Goal: Task Accomplishment & Management: Manage account settings

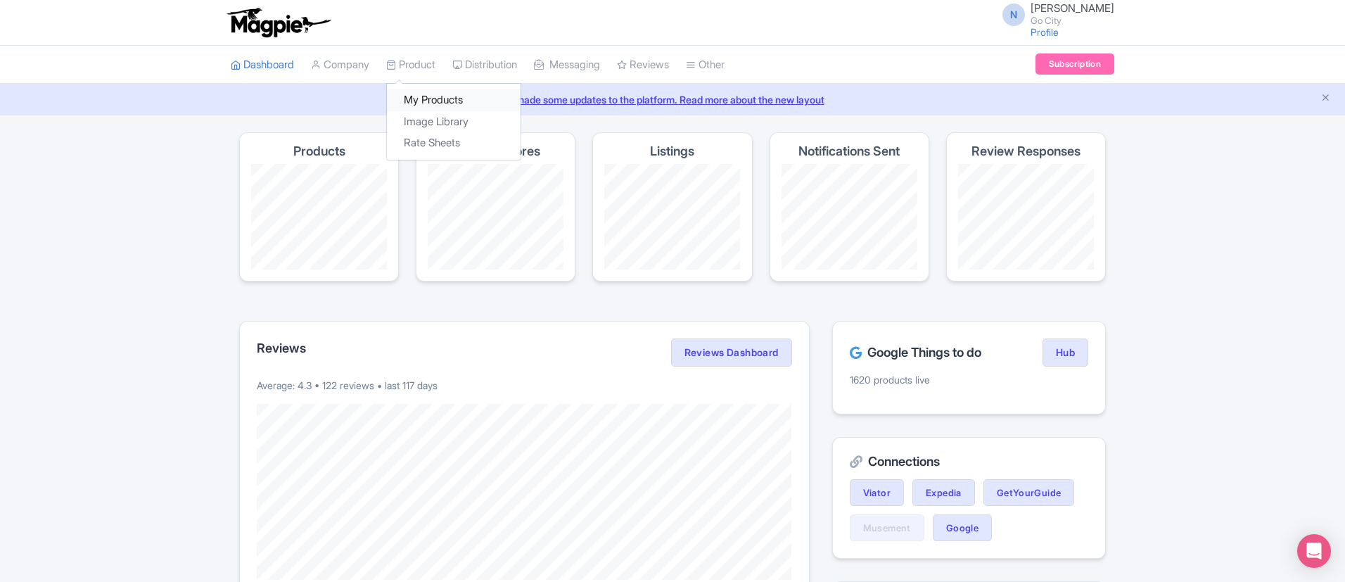
click at [429, 97] on link "My Products" at bounding box center [454, 100] width 134 height 22
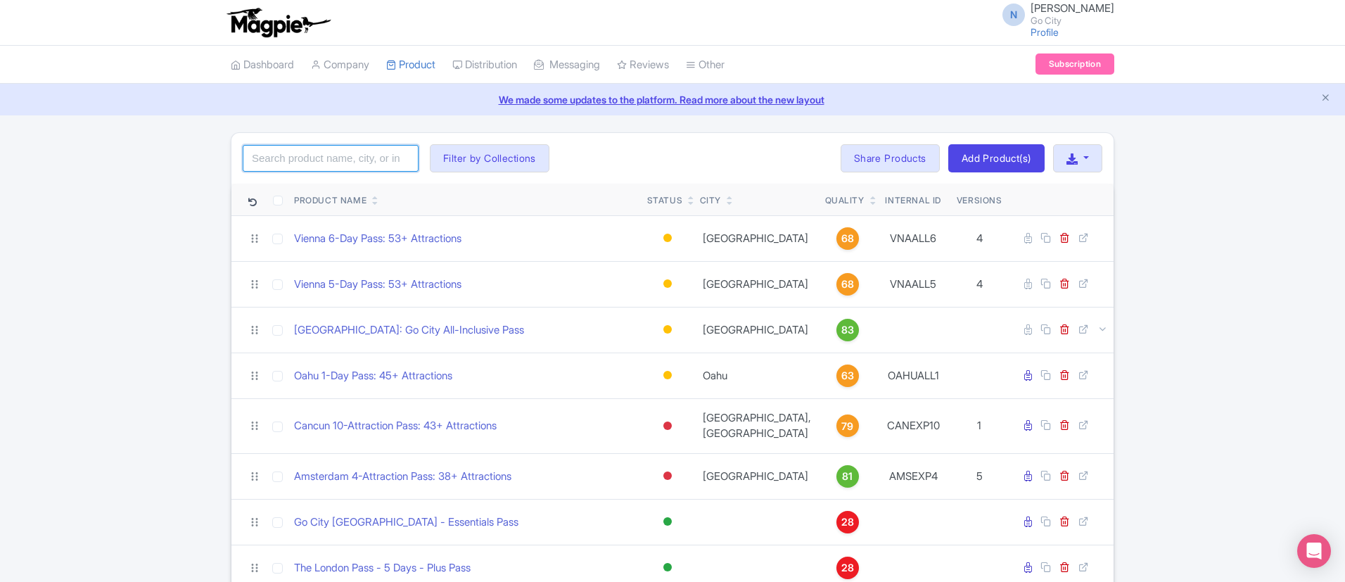
click at [385, 150] on input "search" at bounding box center [331, 158] width 176 height 27
paste input "the London Pass"
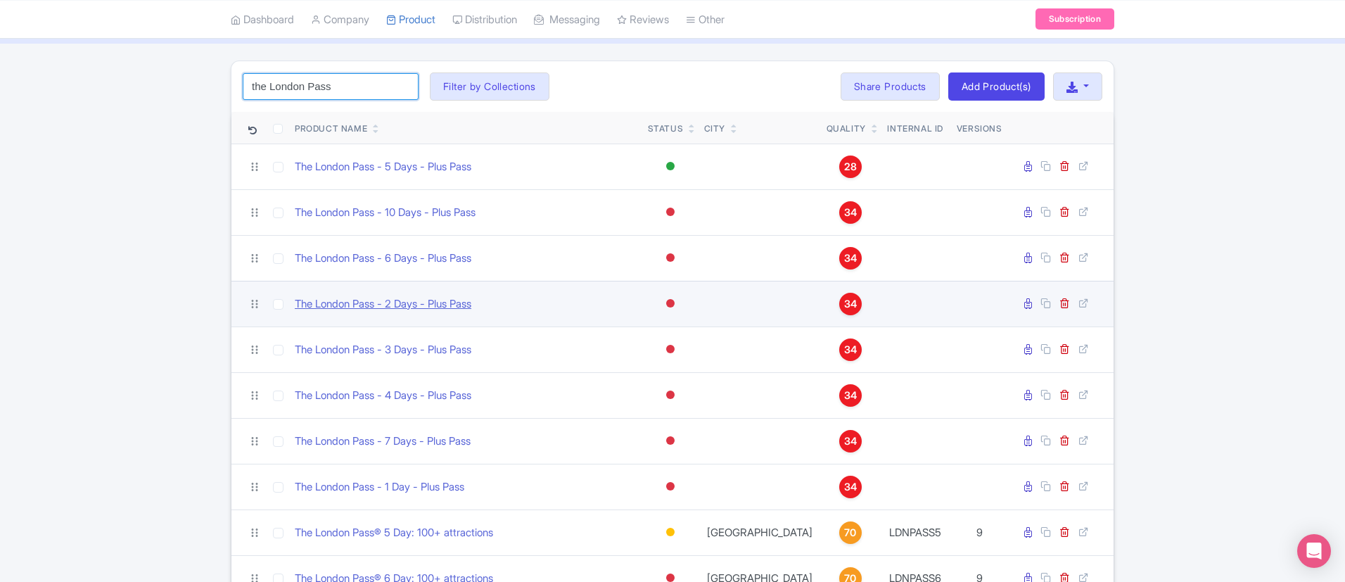
scroll to position [71, 0]
type input "the London Pass"
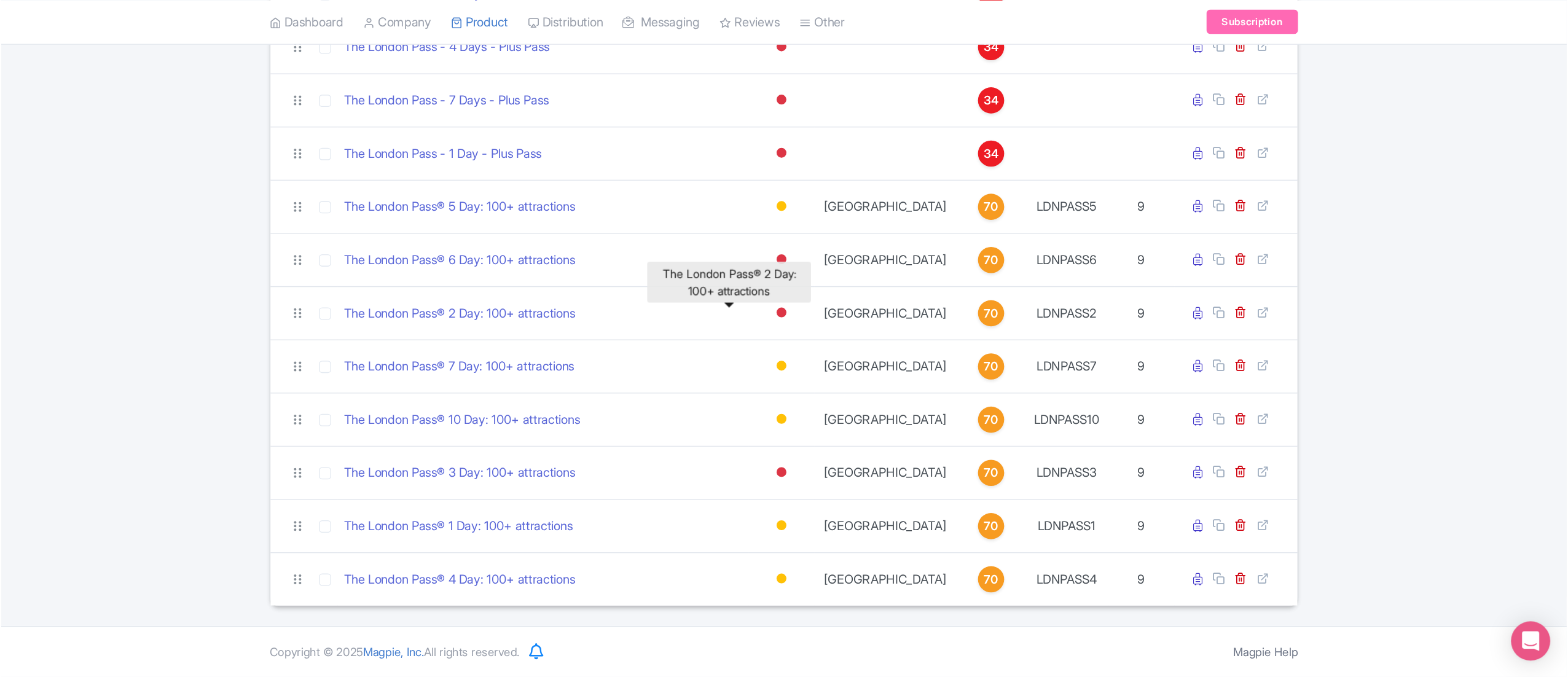
scroll to position [207, 0]
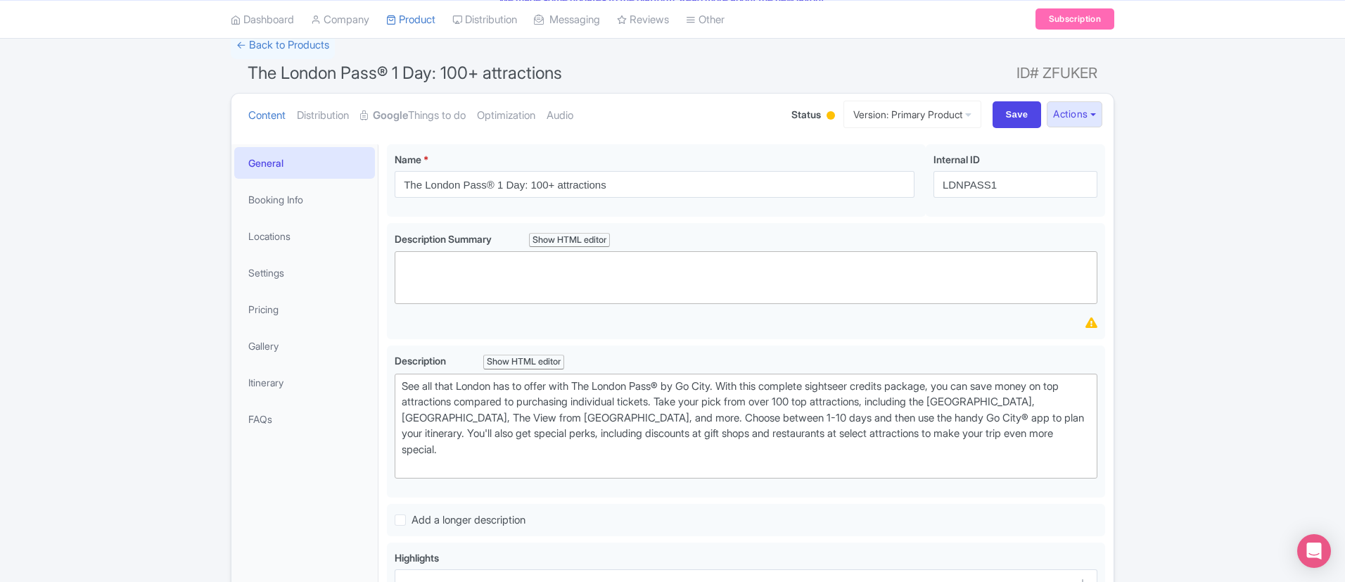
scroll to position [99, 0]
click at [414, 129] on link "Google Things to do" at bounding box center [413, 117] width 106 height 44
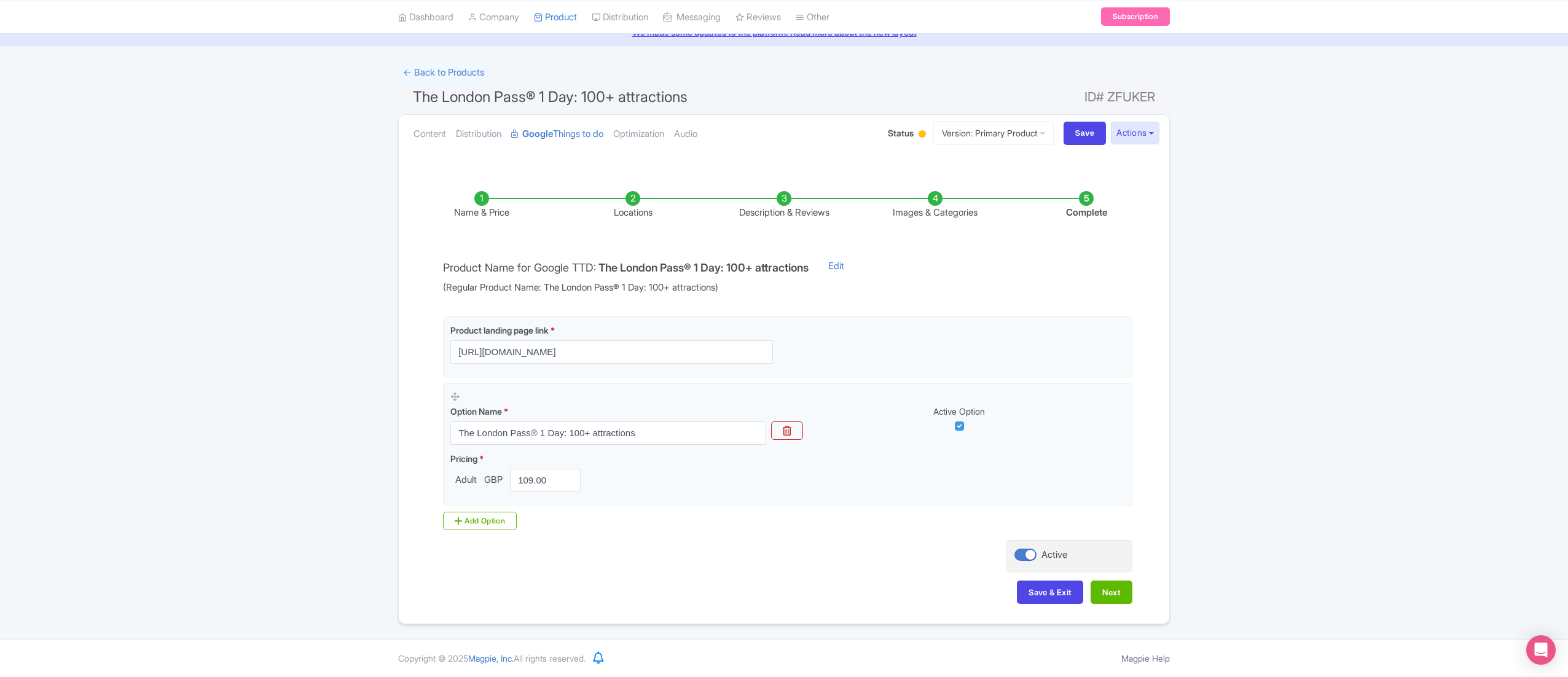
scroll to position [57, 0]
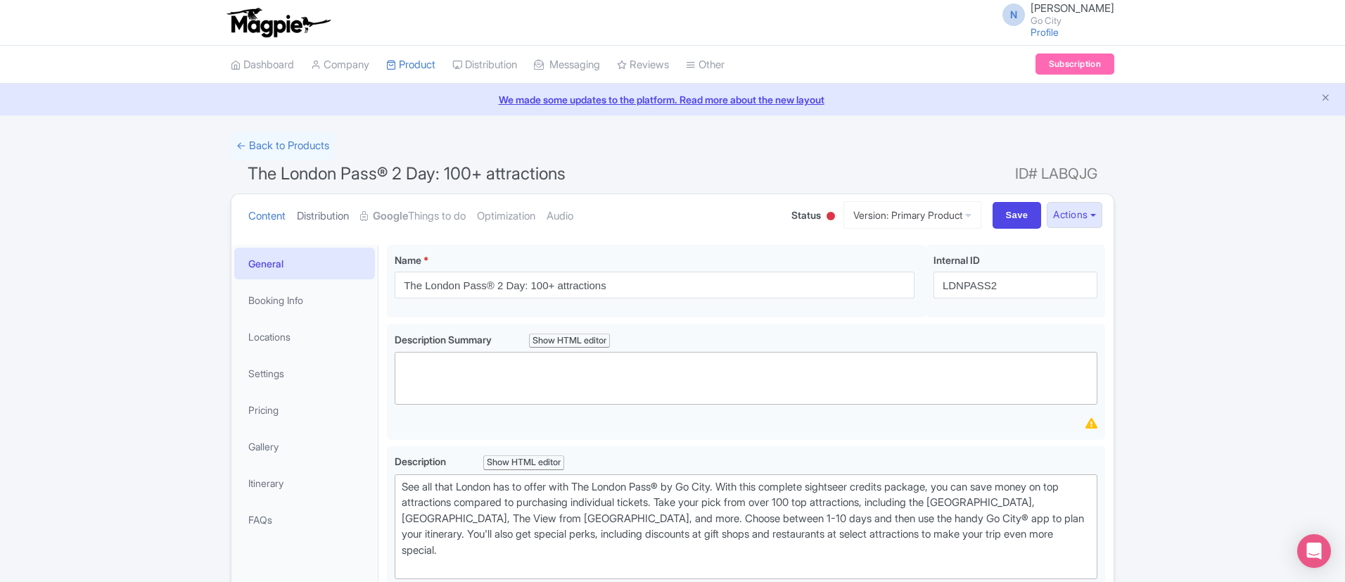
click at [333, 211] on link "Distribution" at bounding box center [323, 216] width 52 height 44
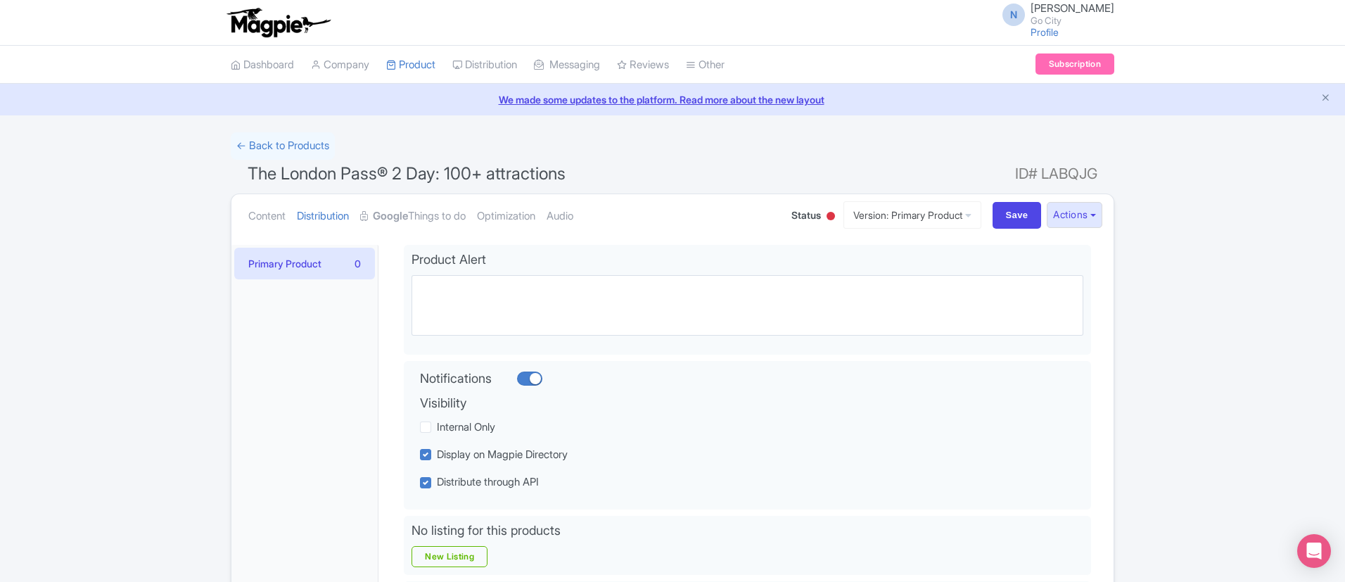
click at [291, 216] on ul "Content Distribution Google Things to do Optimization Audio" at bounding box center [506, 215] width 526 height 43
click at [280, 219] on link "Content" at bounding box center [266, 216] width 37 height 44
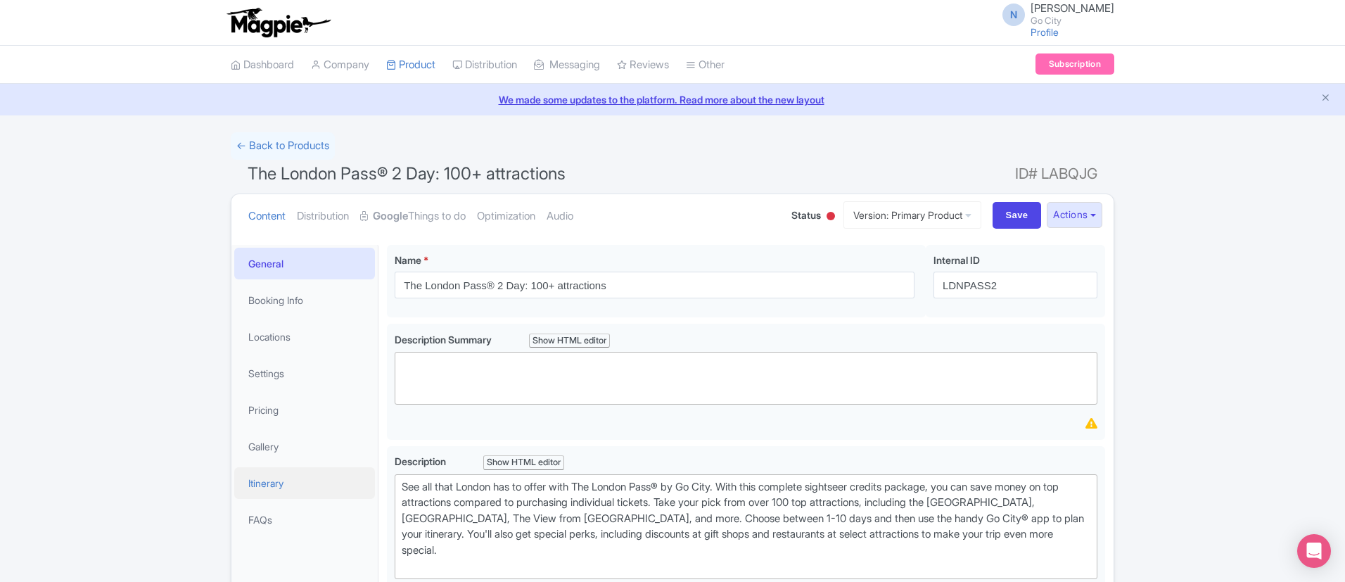
click at [289, 485] on link "Itinerary" at bounding box center [304, 483] width 141 height 32
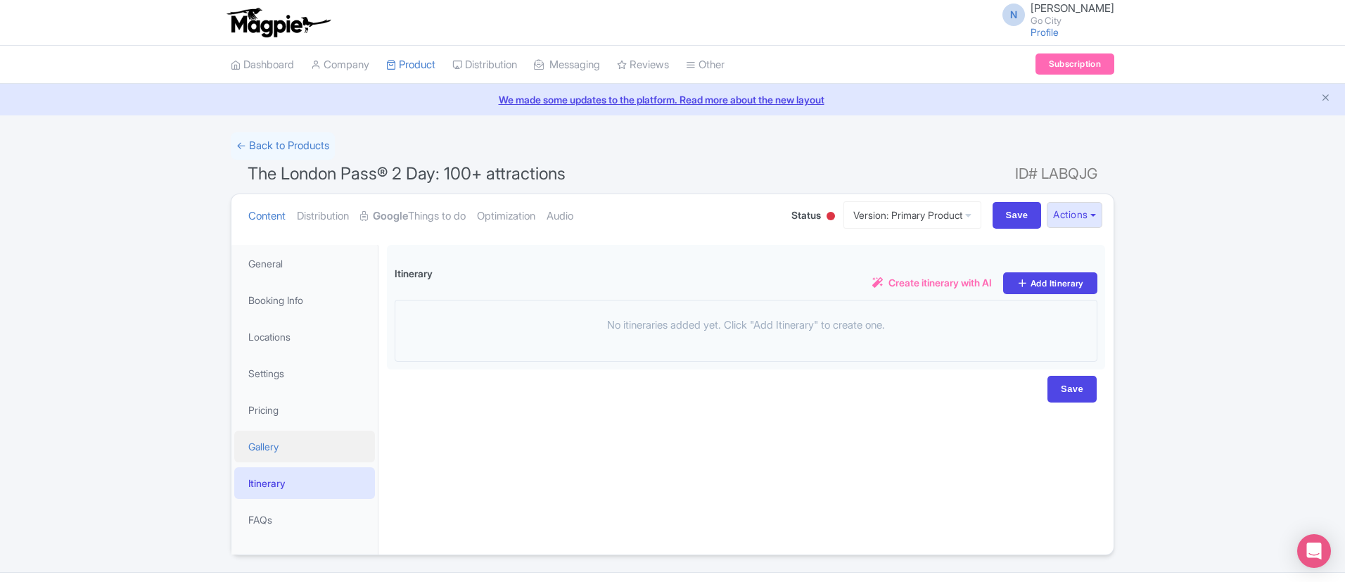
click at [289, 457] on link "Gallery" at bounding box center [304, 447] width 141 height 32
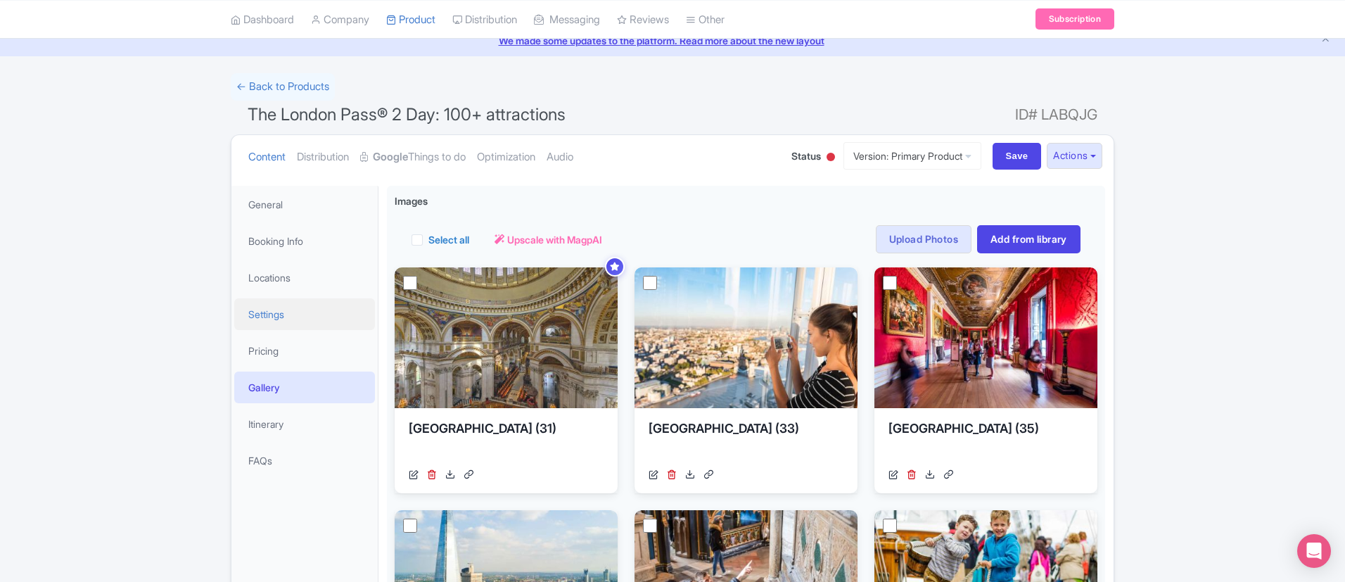
scroll to position [61, 0]
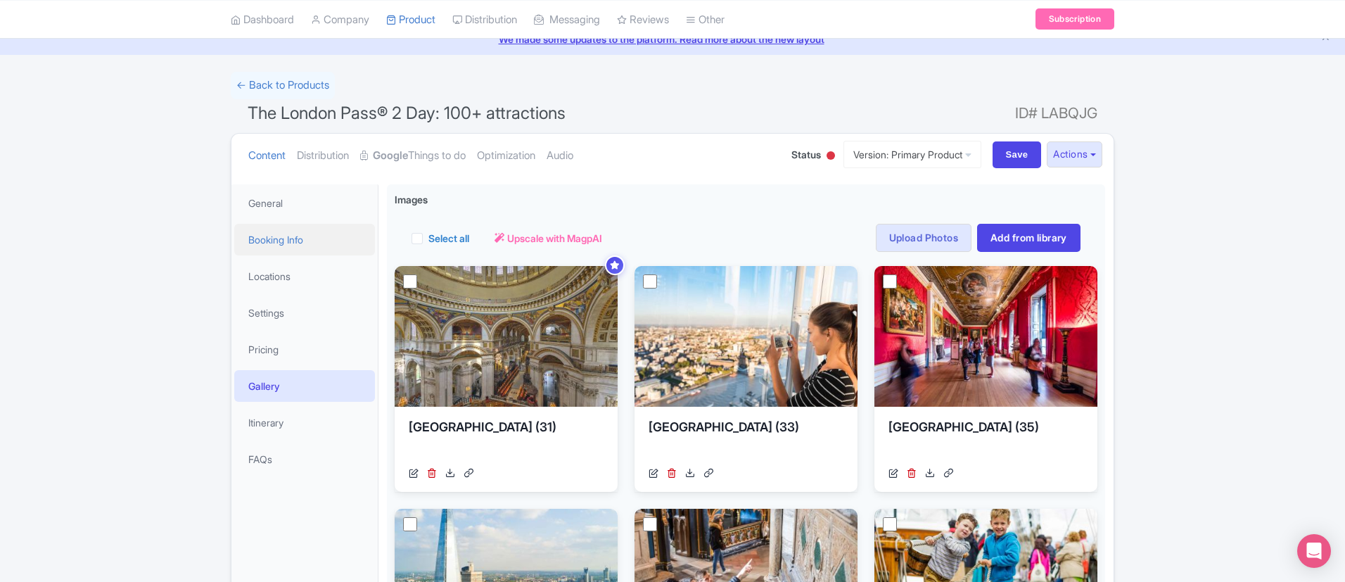
click at [319, 241] on link "Booking Info" at bounding box center [304, 240] width 141 height 32
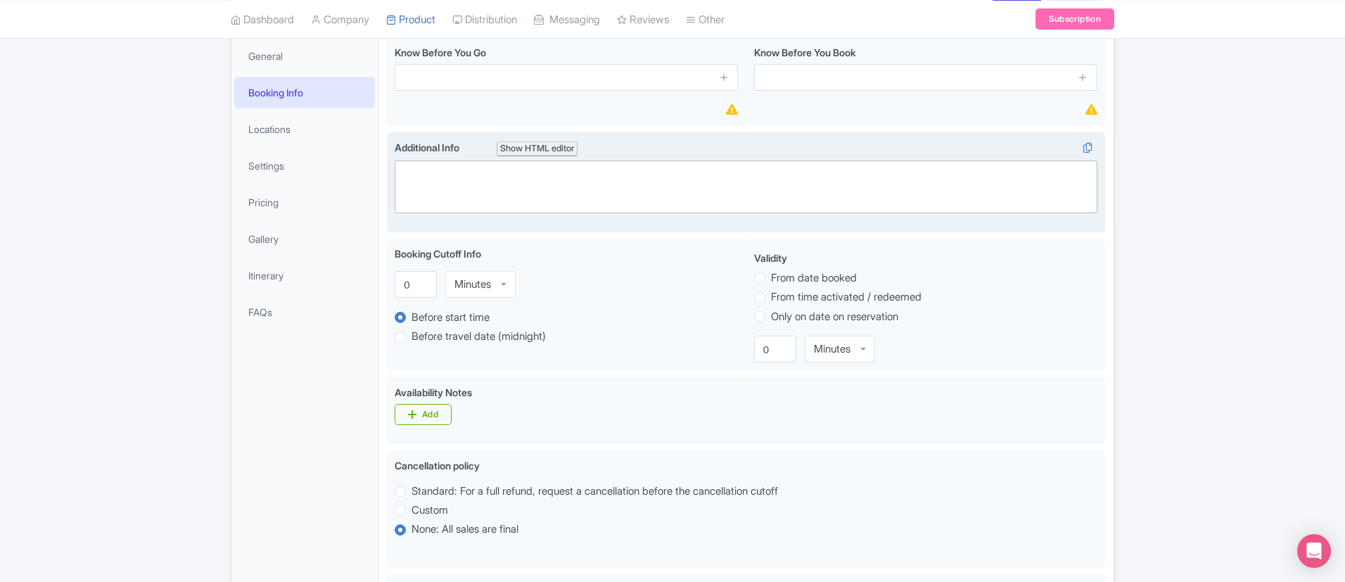
scroll to position [0, 0]
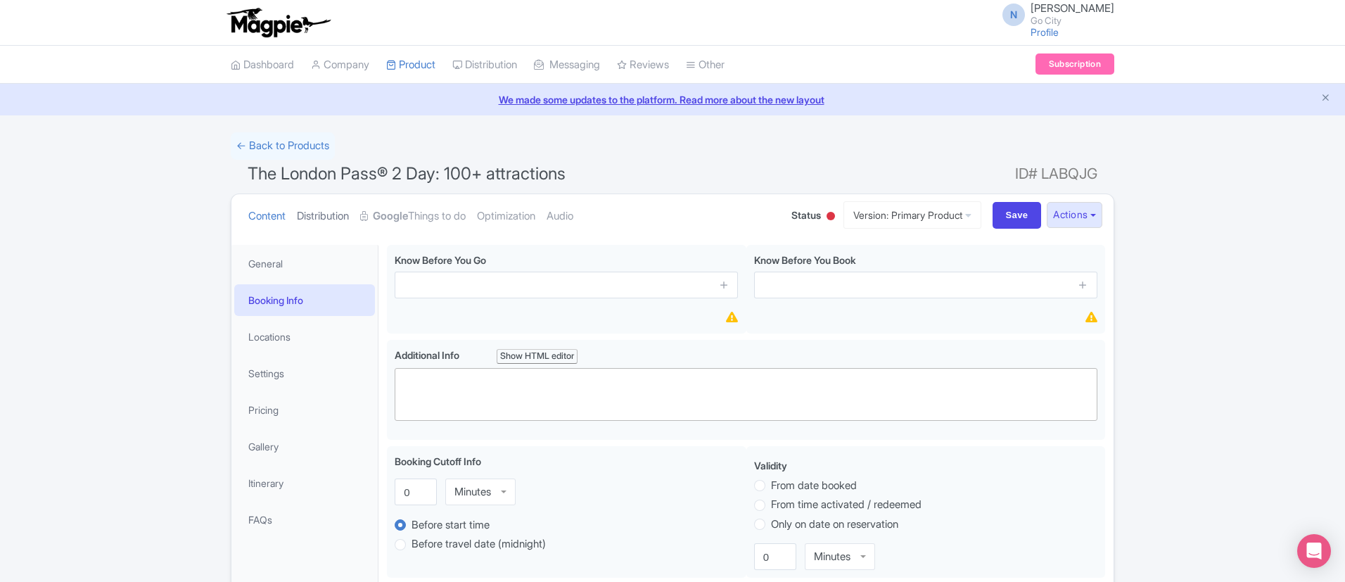
click at [349, 217] on link "Distribution" at bounding box center [323, 216] width 52 height 44
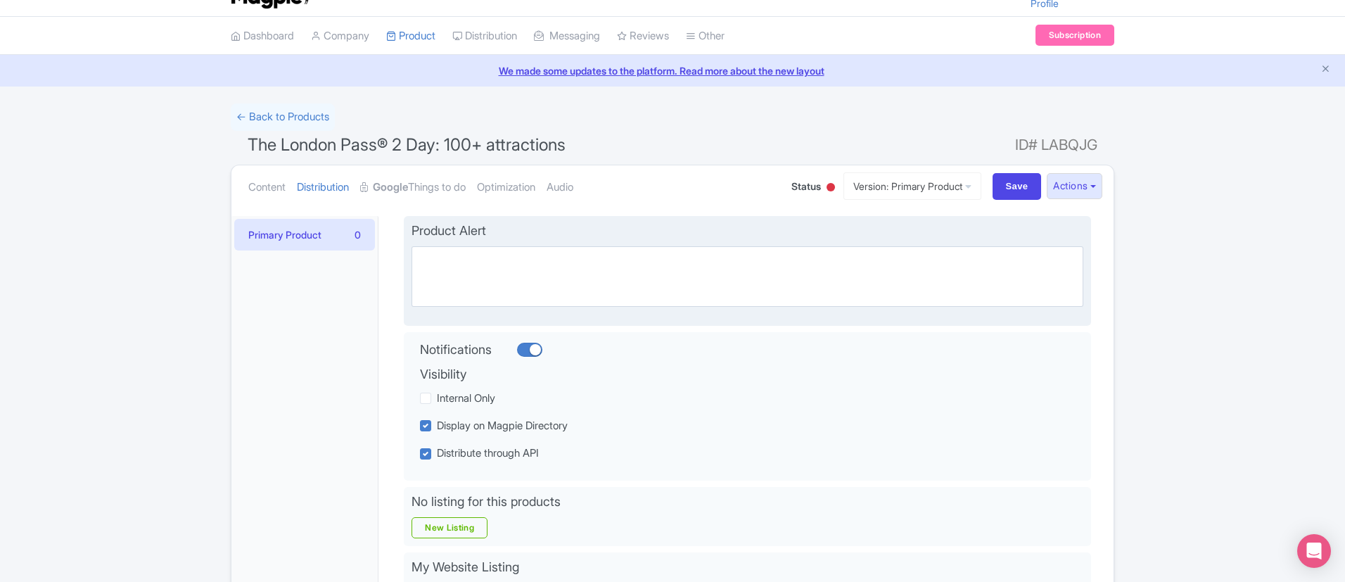
scroll to position [30, 0]
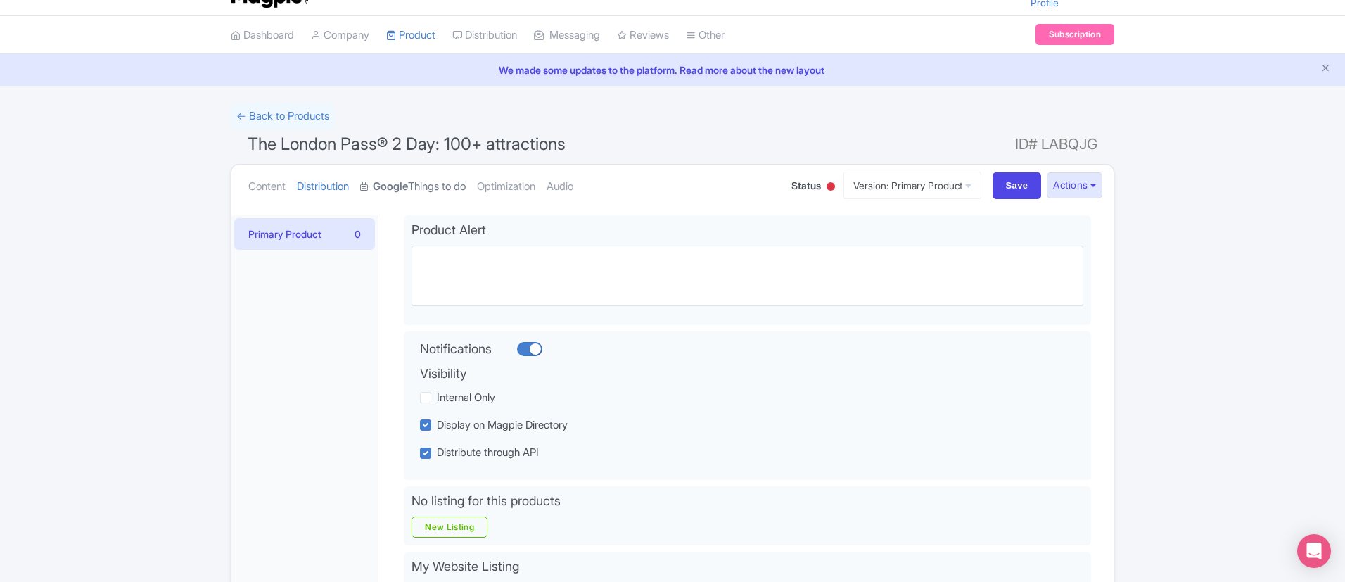
click at [416, 189] on link "Google Things to do" at bounding box center [413, 187] width 106 height 44
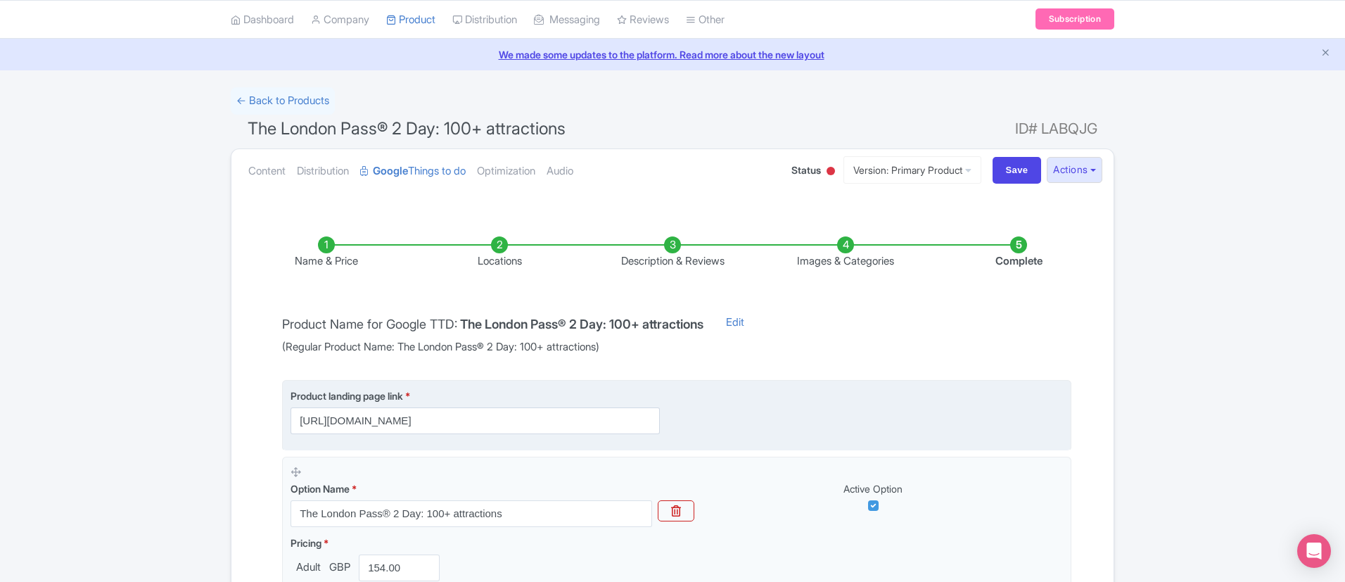
scroll to position [0, 0]
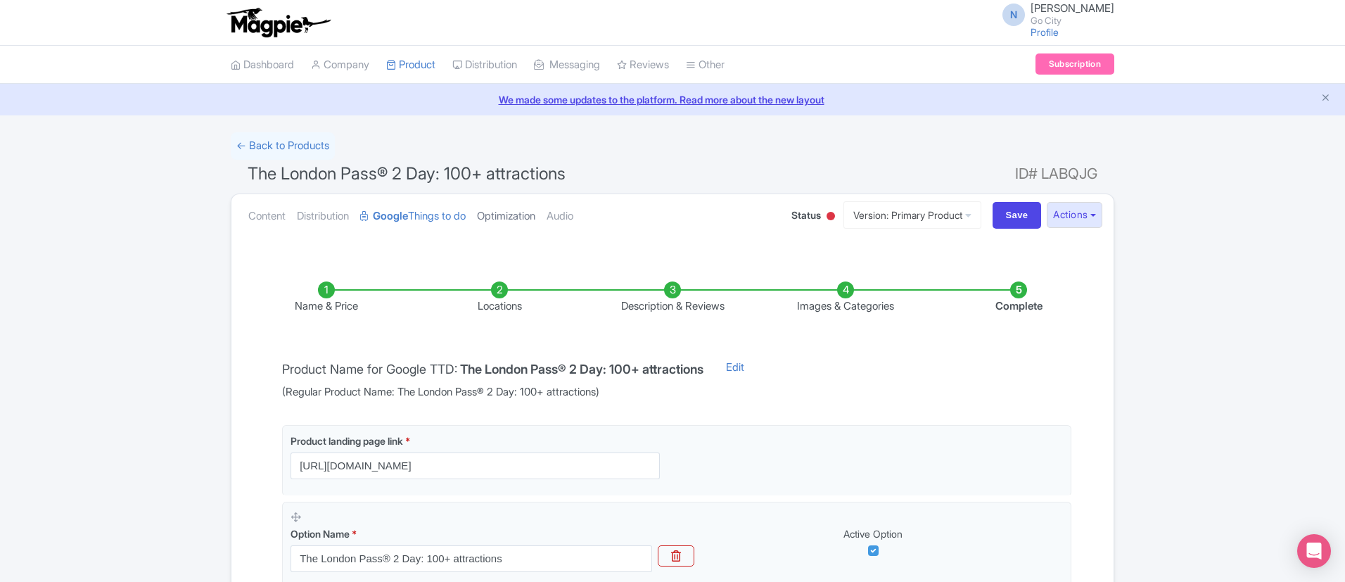
click at [535, 219] on link "Optimization" at bounding box center [506, 216] width 58 height 44
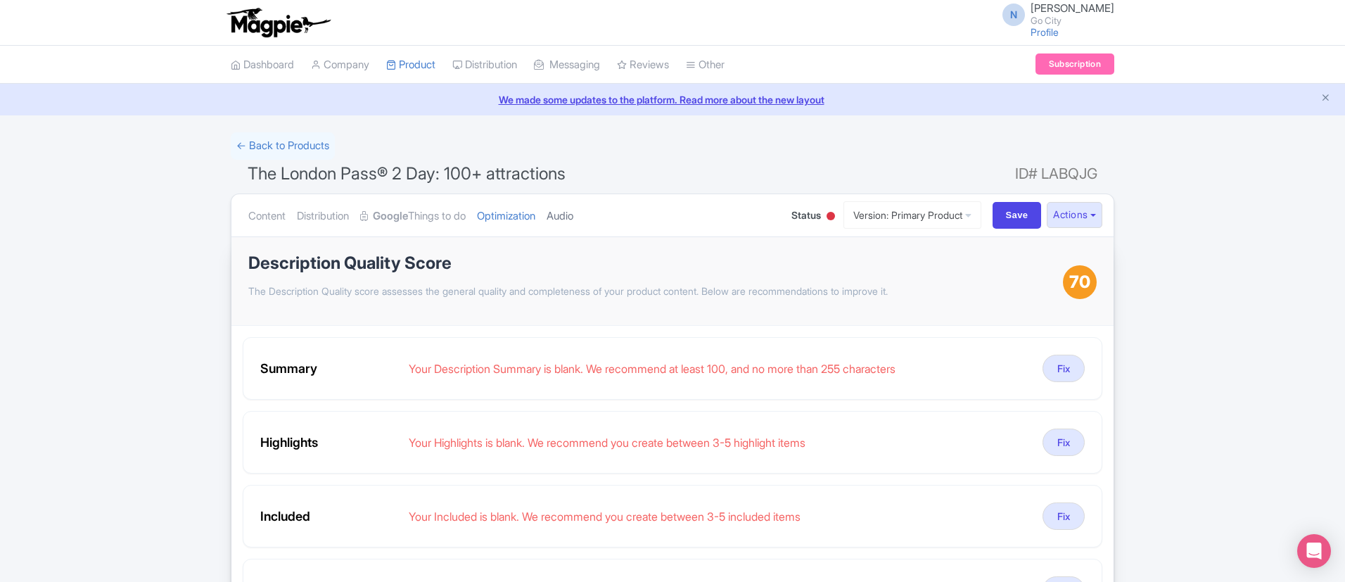
click at [573, 221] on link "Audio" at bounding box center [560, 216] width 27 height 44
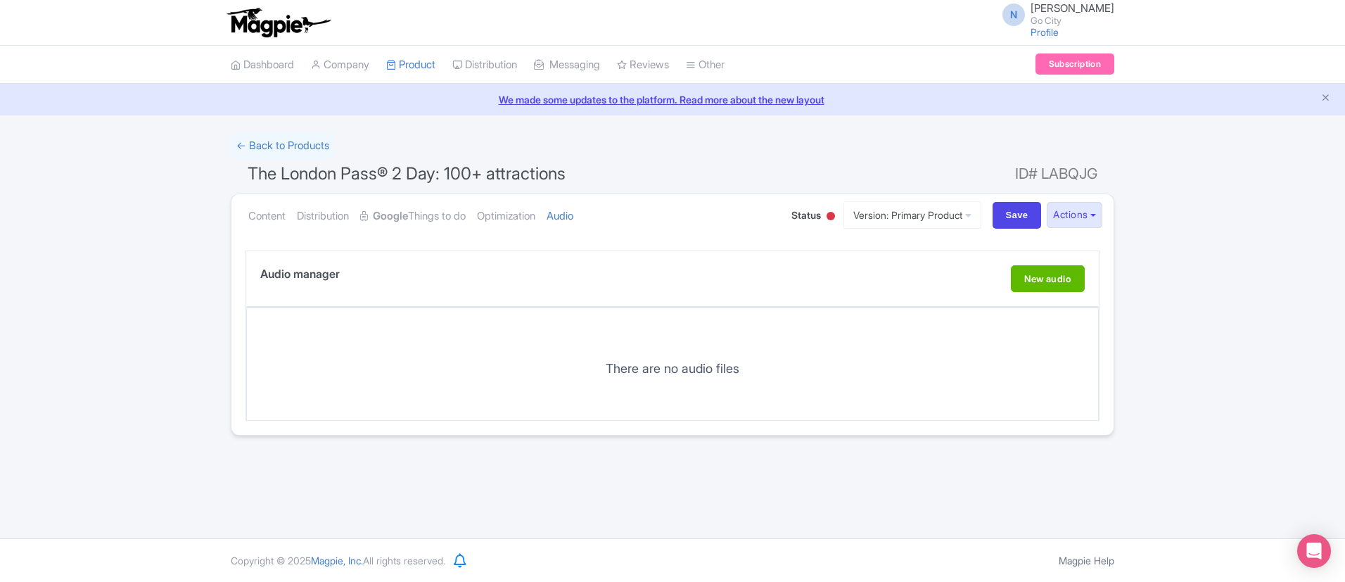
click at [288, 219] on ul "Content Distribution Google Things to do Optimization Audio" at bounding box center [506, 215] width 526 height 43
click at [275, 219] on link "Content" at bounding box center [266, 216] width 37 height 44
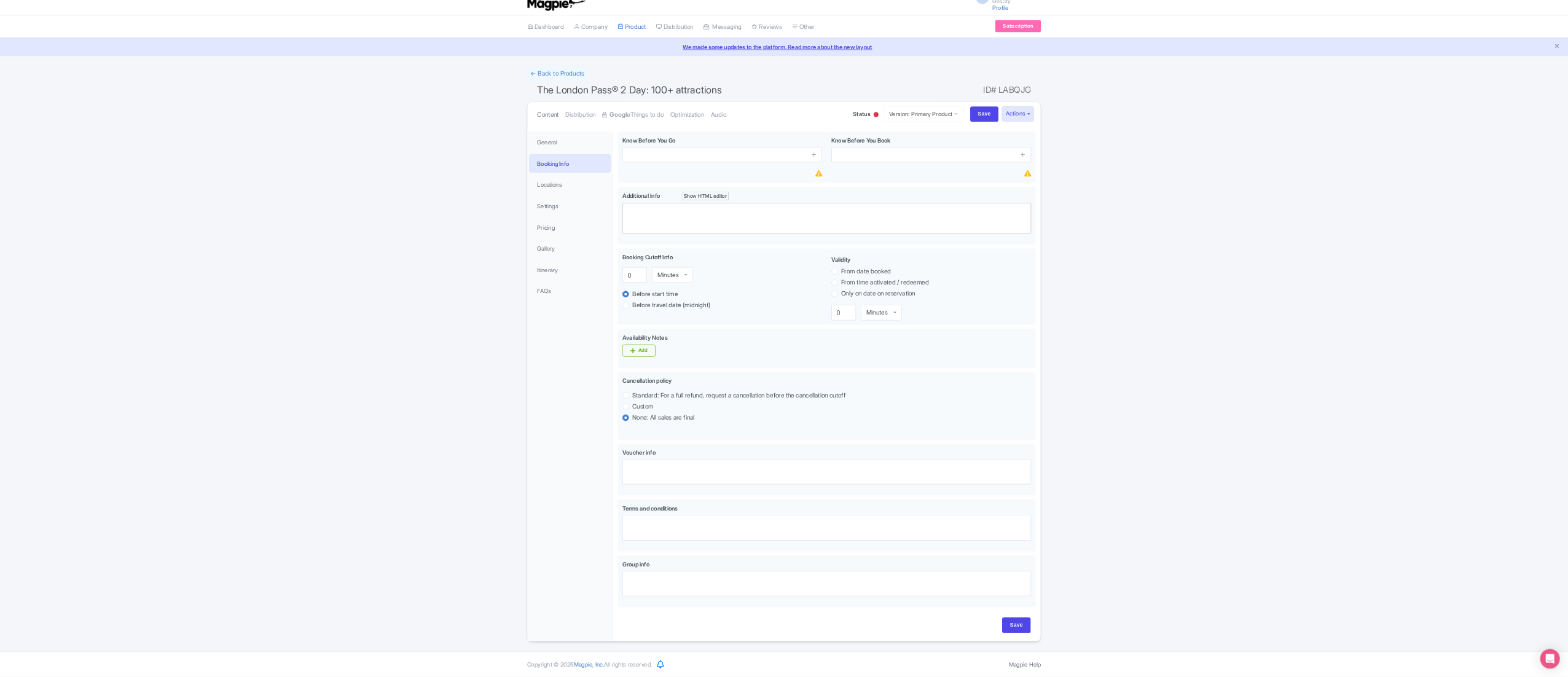
scroll to position [31, 0]
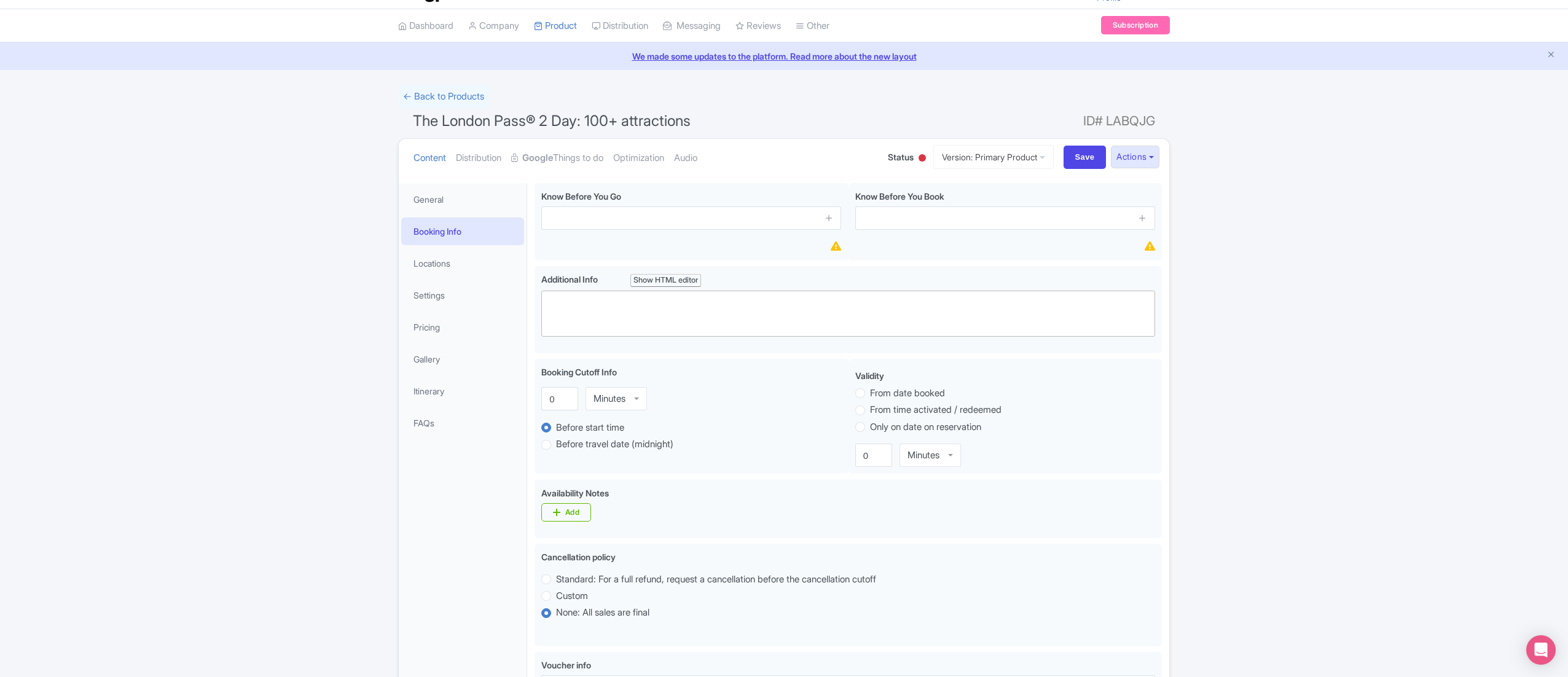
drag, startPoint x: 240, startPoint y: 191, endPoint x: 321, endPoint y: 255, distance: 103.2
click at [321, 255] on div "← Back to Products The London Pass® 2 Day: 100+ attractions ID# LABQJG Content …" at bounding box center [784, 517] width 1568 height 865
click at [463, 206] on link "General" at bounding box center [462, 199] width 123 height 28
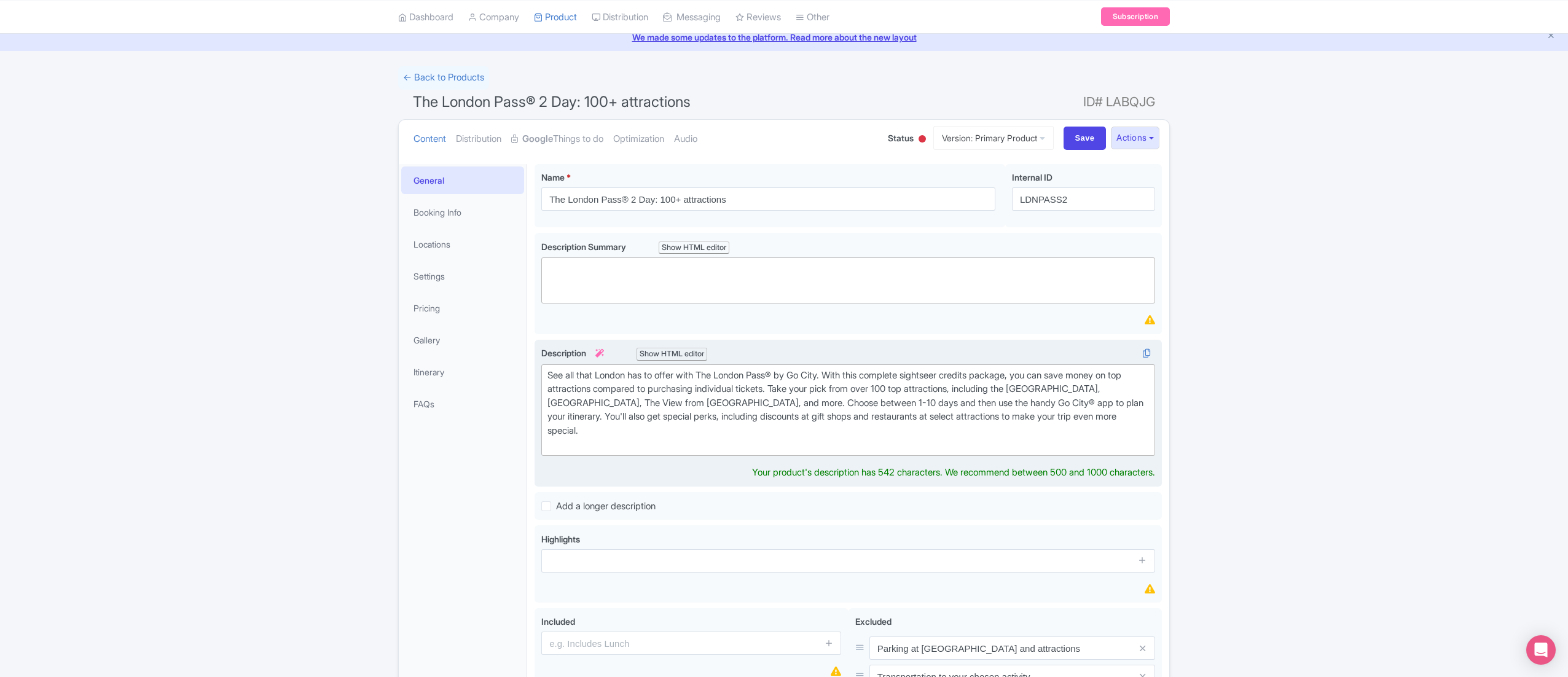
scroll to position [51, 0]
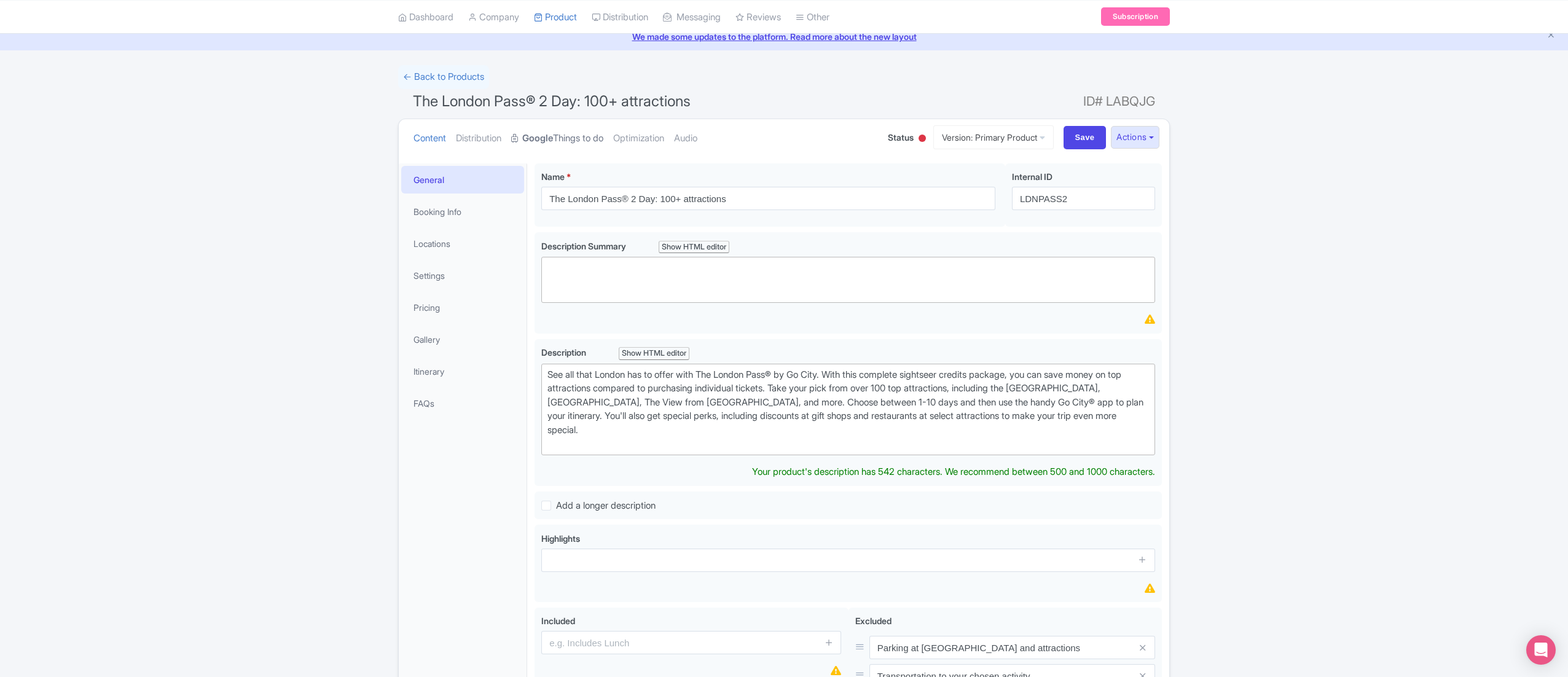
click at [580, 142] on link "Google Things to do" at bounding box center [557, 138] width 93 height 38
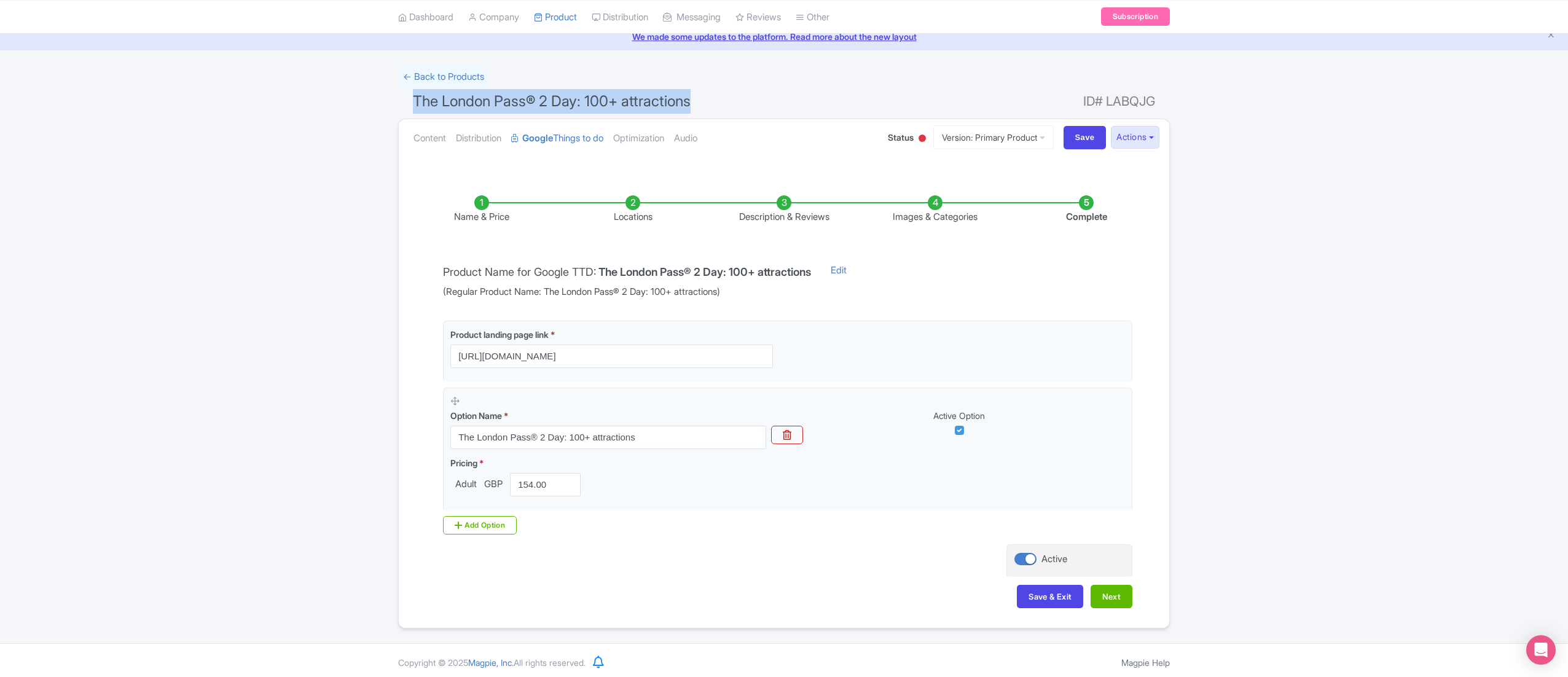
drag, startPoint x: 414, startPoint y: 93, endPoint x: 737, endPoint y: 110, distance: 323.4
click at [737, 110] on h1 "The London Pass® 2 Day: 100+ attractions ID# LABQJG" at bounding box center [784, 104] width 772 height 30
copy span "The London Pass® 2 Day: 100+ attractions"
click at [437, 142] on link "Content" at bounding box center [429, 138] width 32 height 38
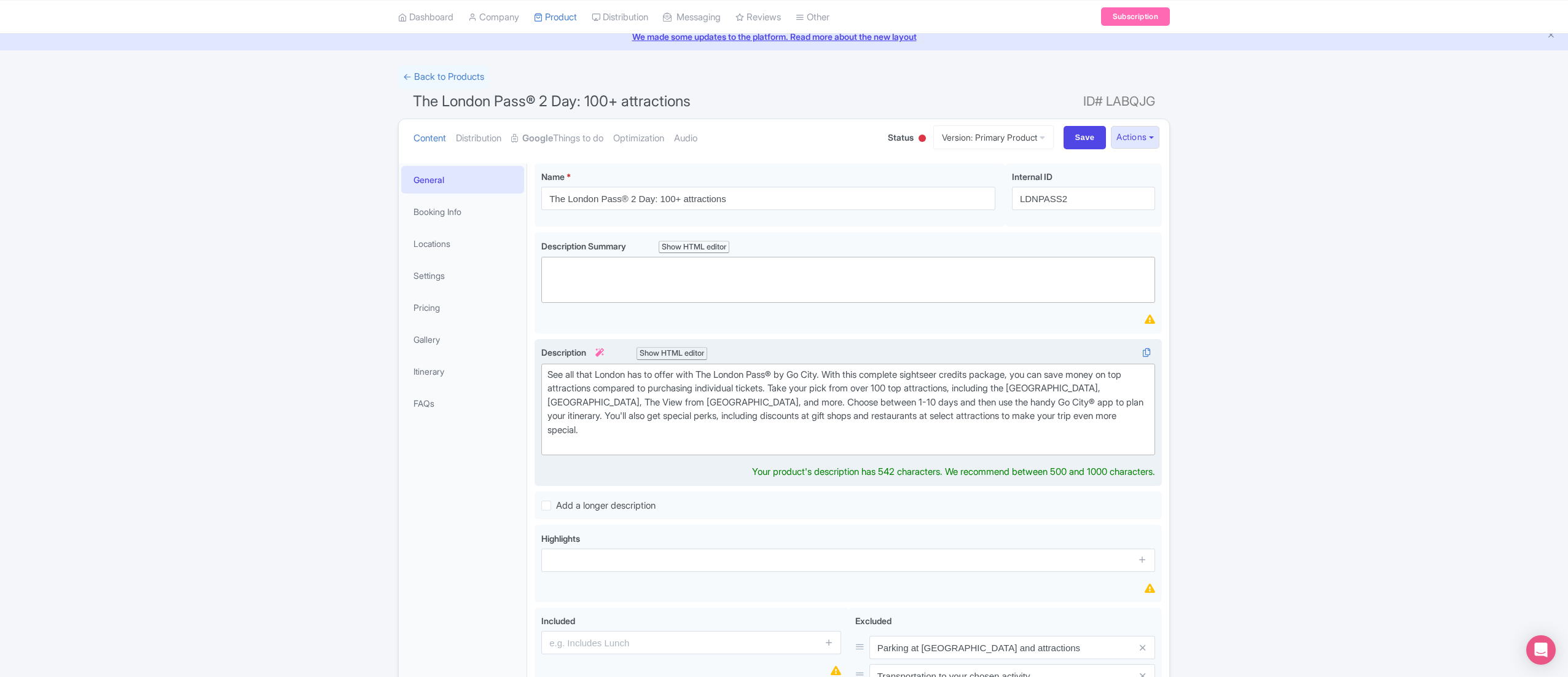
click at [662, 392] on div "See all that London has to offer with The London Pass® by Go City. With this co…" at bounding box center [848, 409] width 602 height 83
type trix-editor "<div>See all that [GEOGRAPHIC_DATA] has to offer with The London Pass® by Go Ci…"
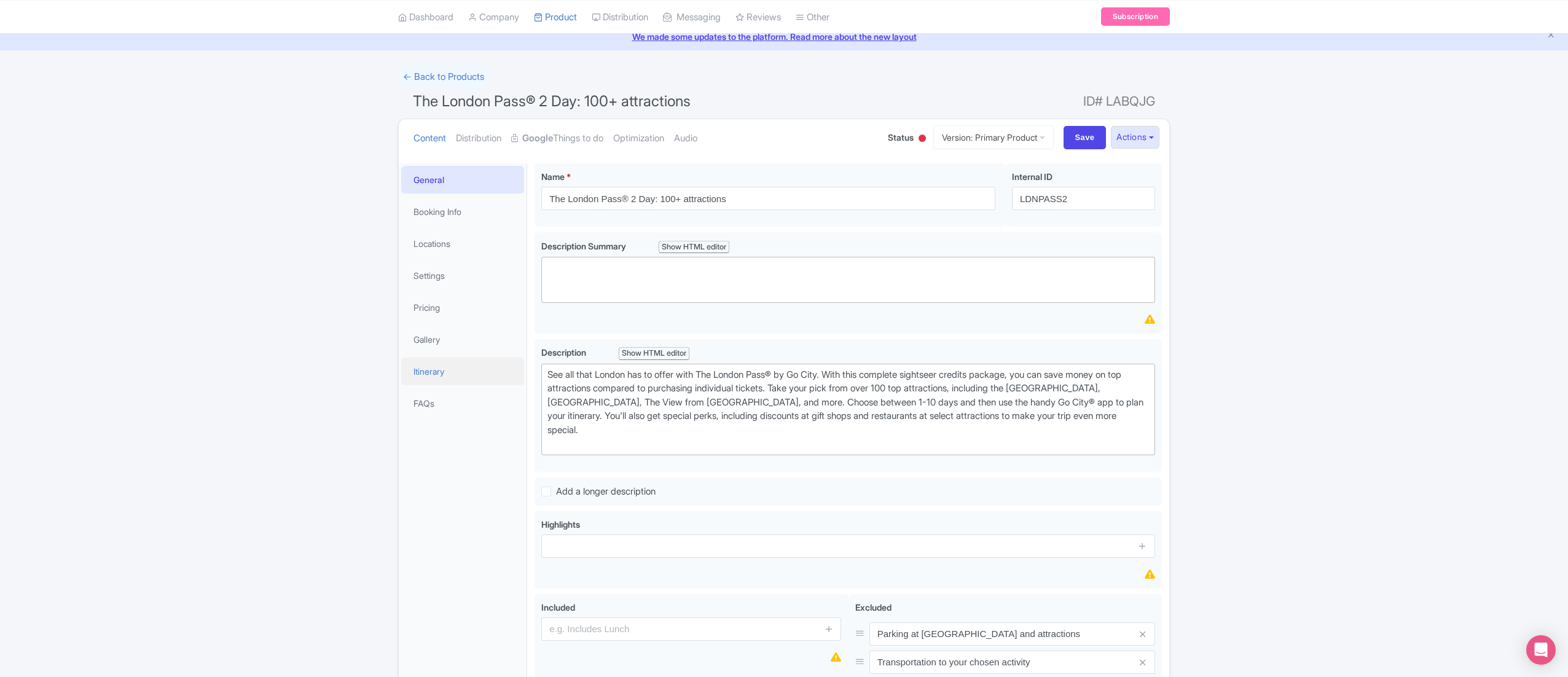
click at [451, 368] on link "Itinerary" at bounding box center [462, 371] width 123 height 28
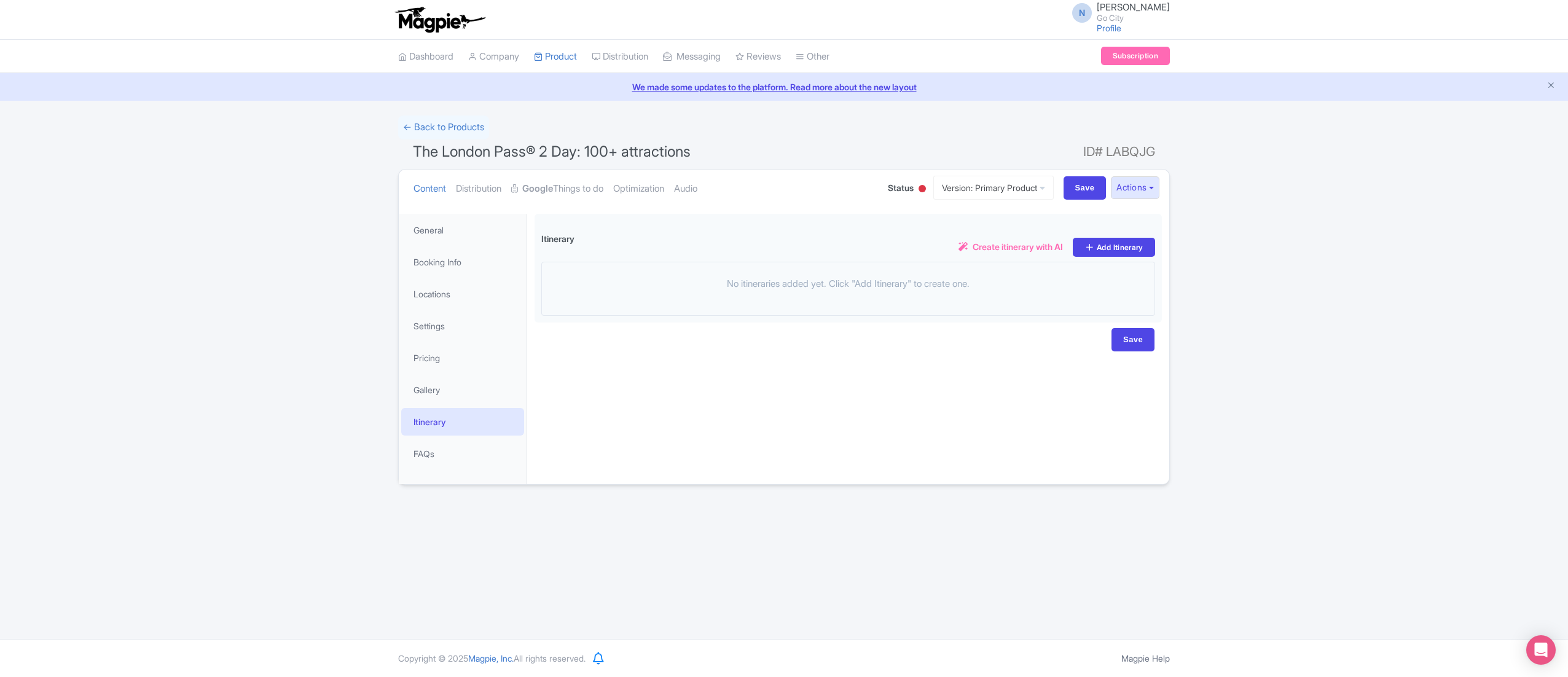
scroll to position [0, 0]
click at [497, 184] on link "Distribution" at bounding box center [479, 189] width 45 height 38
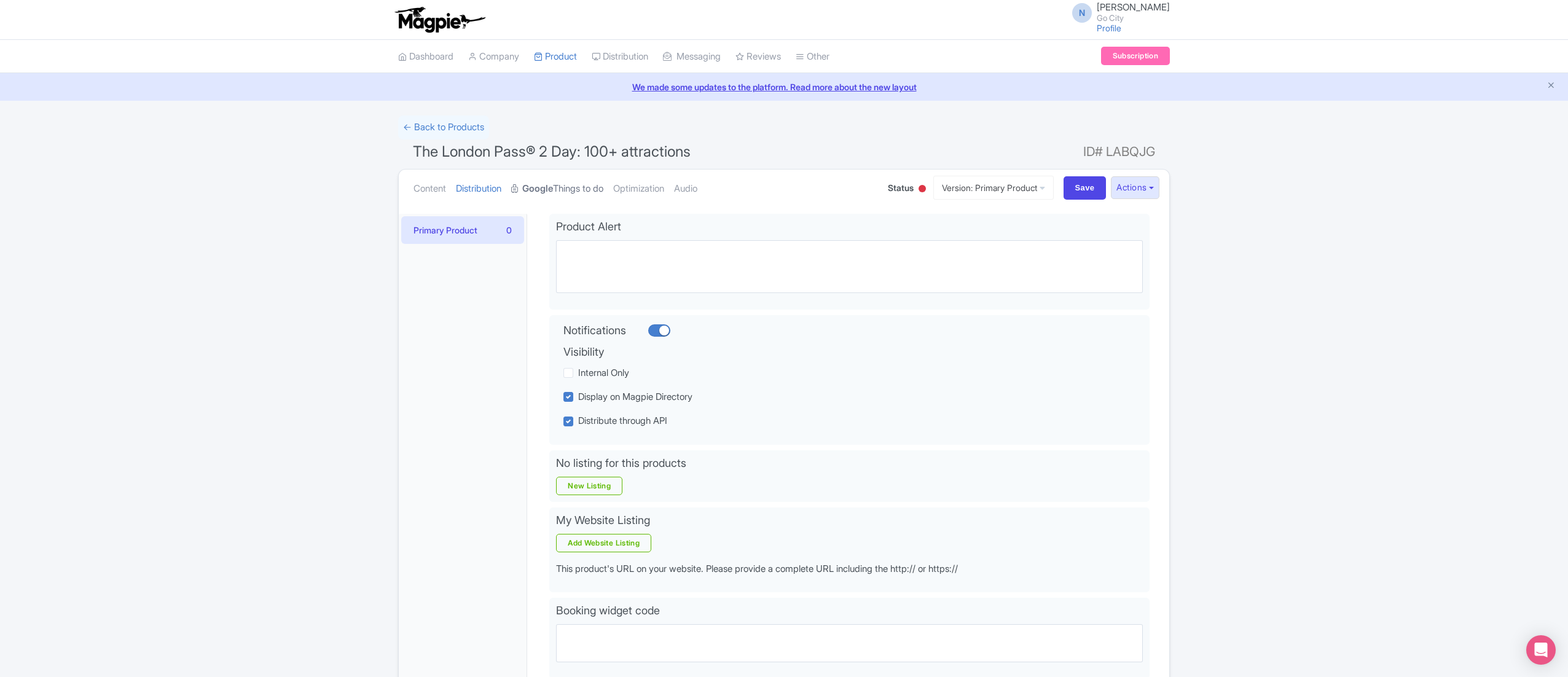
click at [576, 183] on link "Google Things to do" at bounding box center [557, 189] width 93 height 38
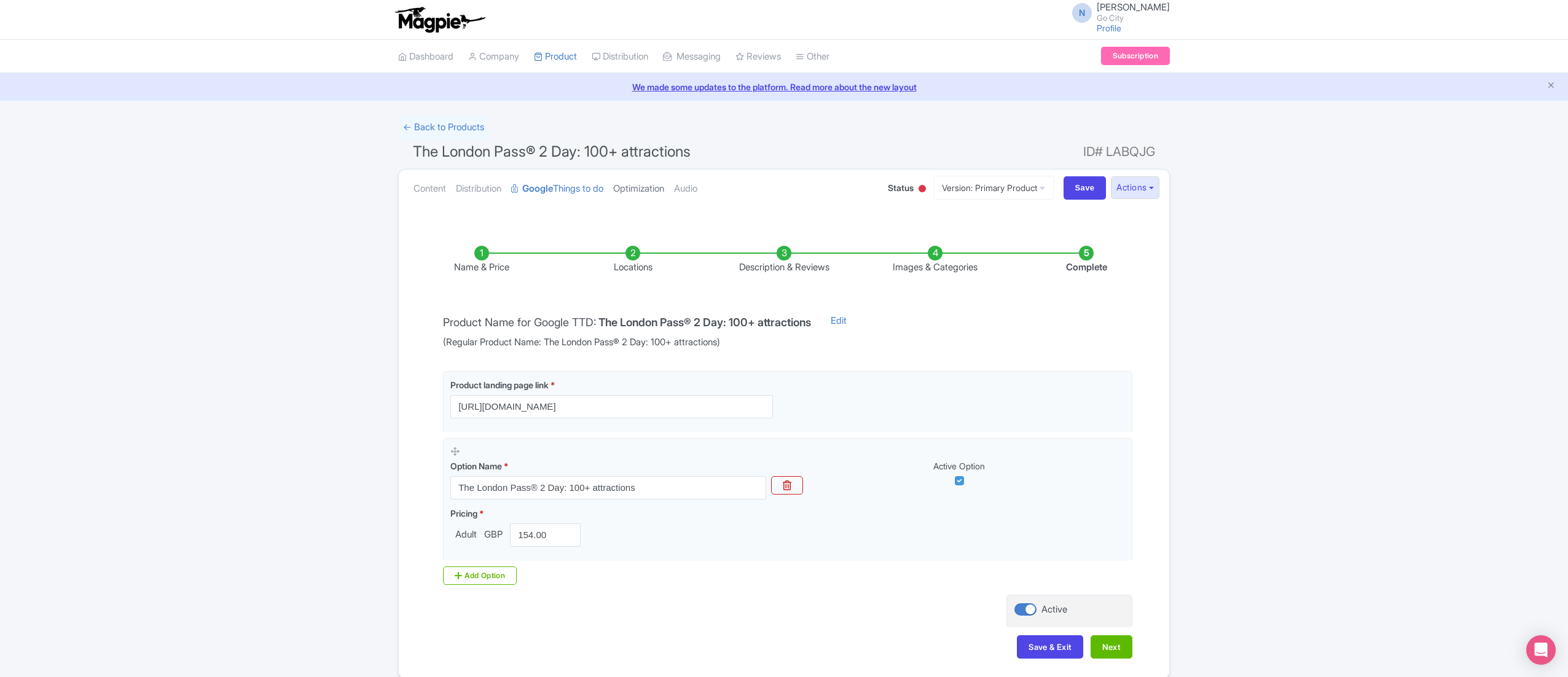
click at [665, 193] on link "Optimization" at bounding box center [639, 189] width 51 height 38
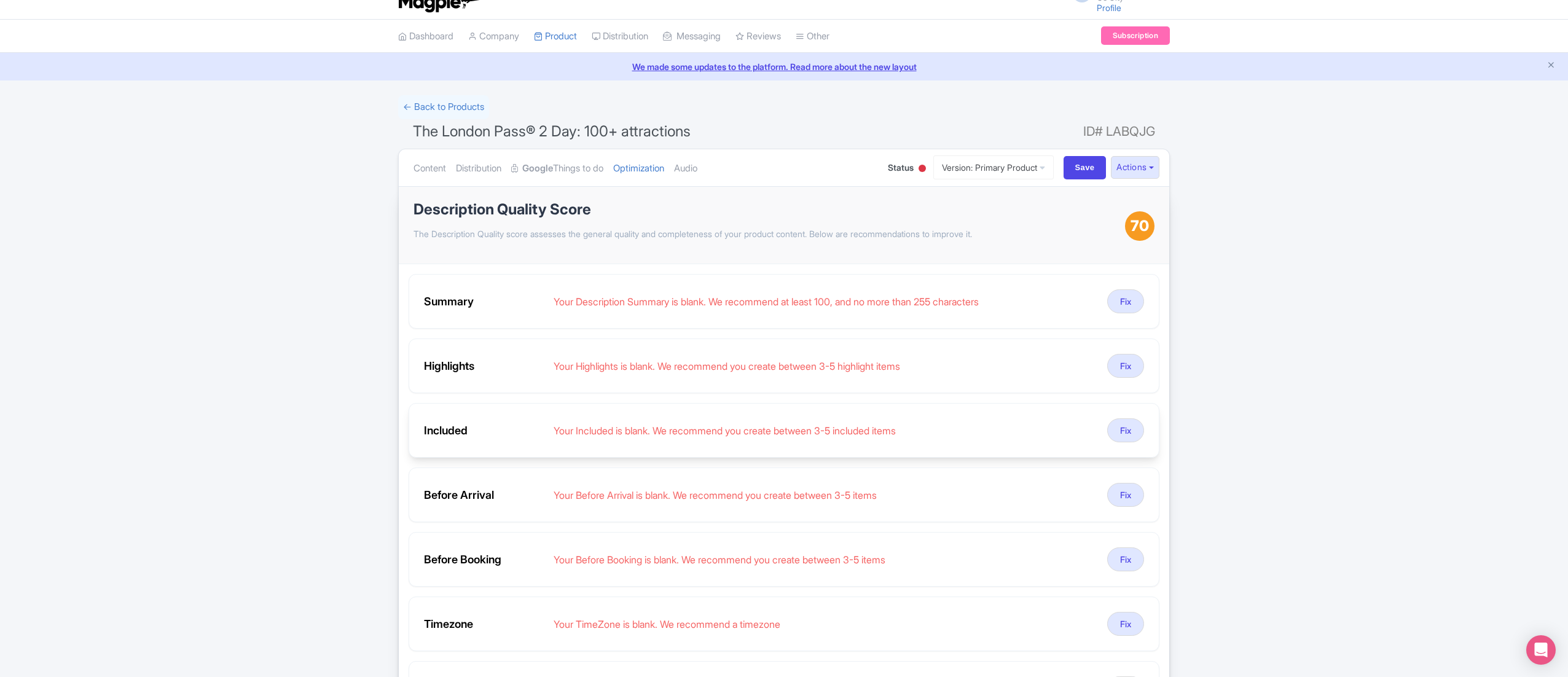
scroll to position [1, 0]
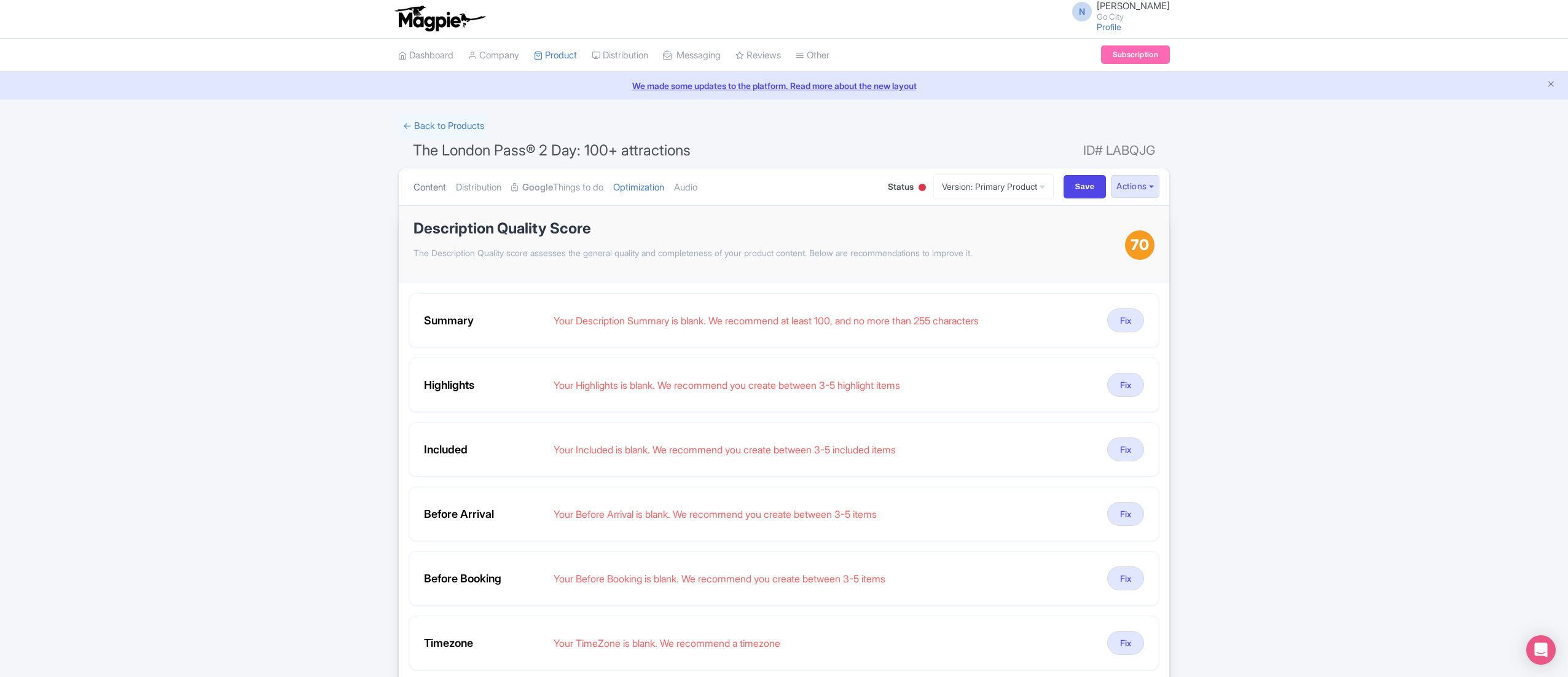
click at [416, 182] on link "Content" at bounding box center [429, 188] width 32 height 38
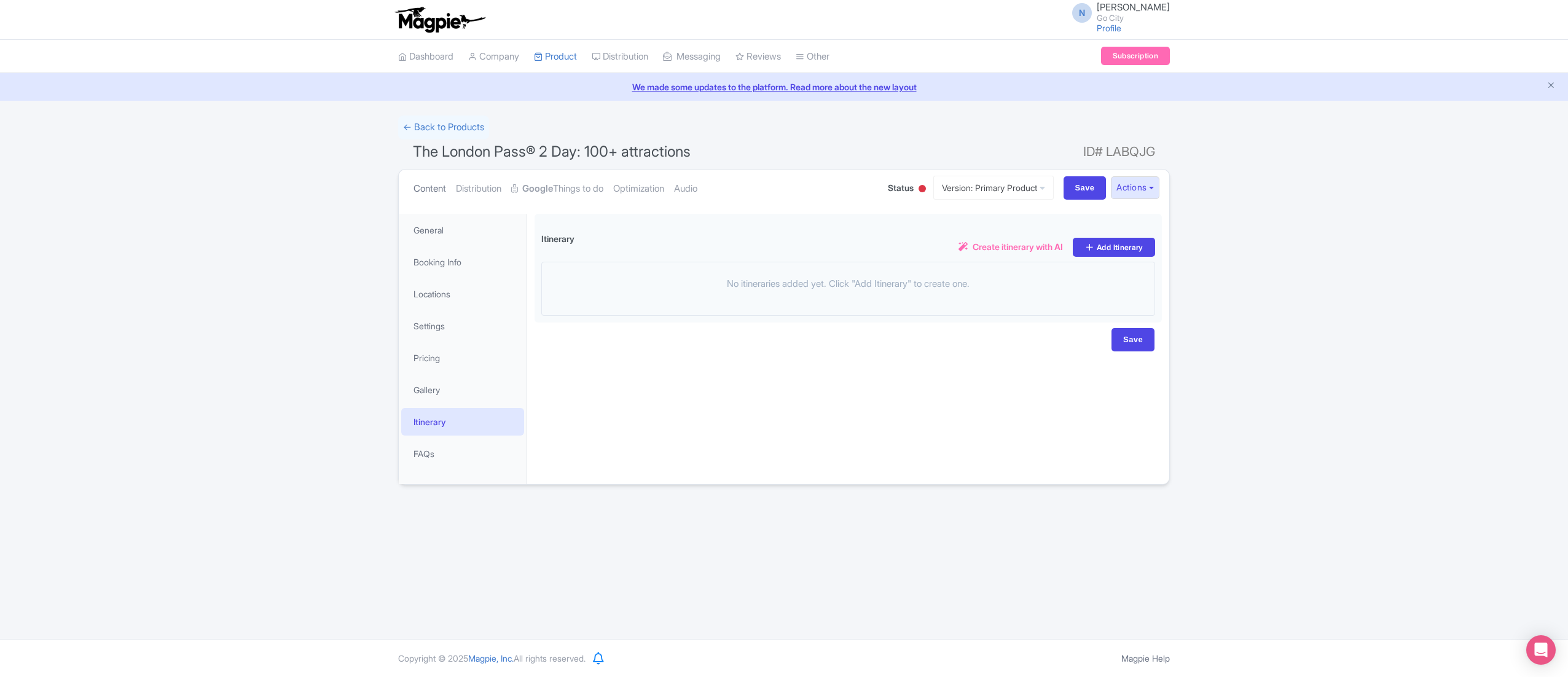
scroll to position [0, 0]
click at [463, 265] on link "Booking Info" at bounding box center [462, 262] width 123 height 28
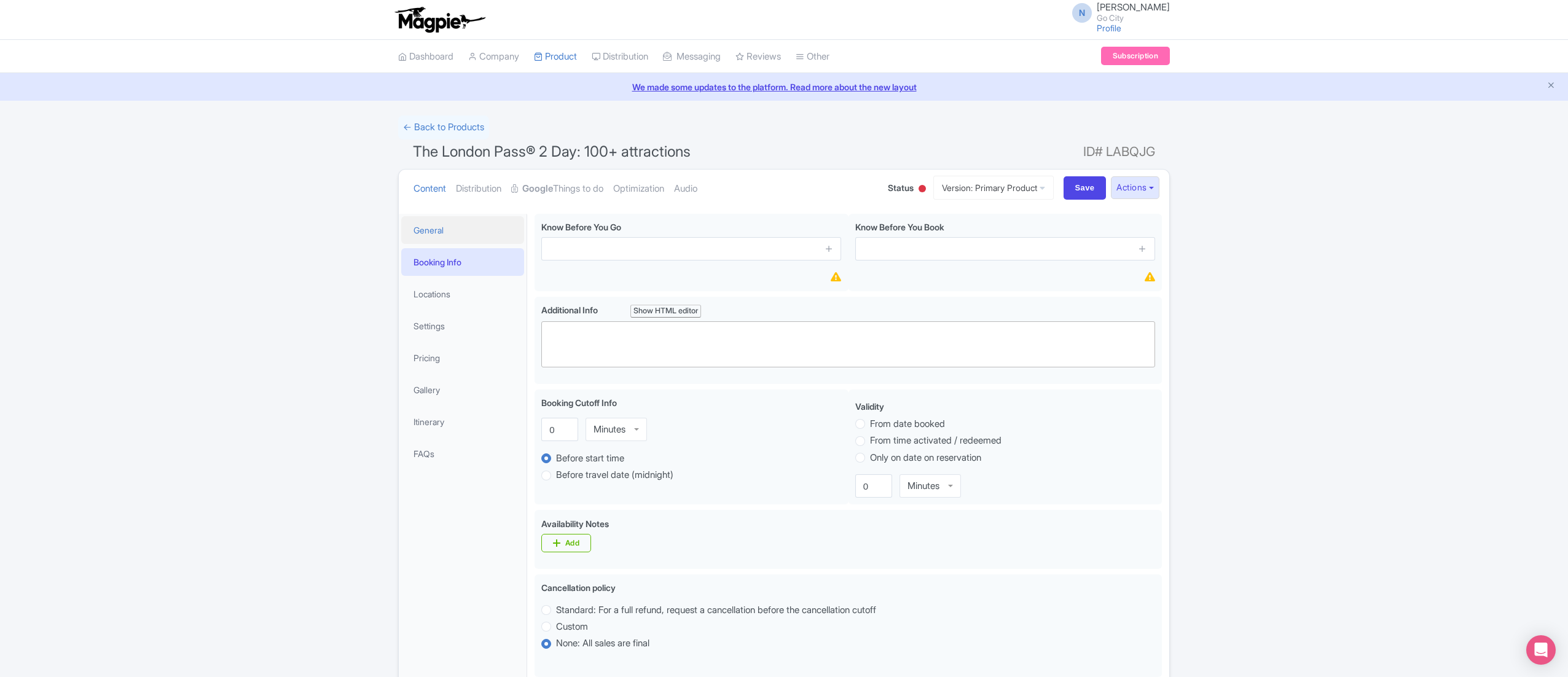
click at [467, 243] on link "General" at bounding box center [462, 231] width 123 height 28
click at [450, 282] on link "Locations" at bounding box center [462, 296] width 123 height 28
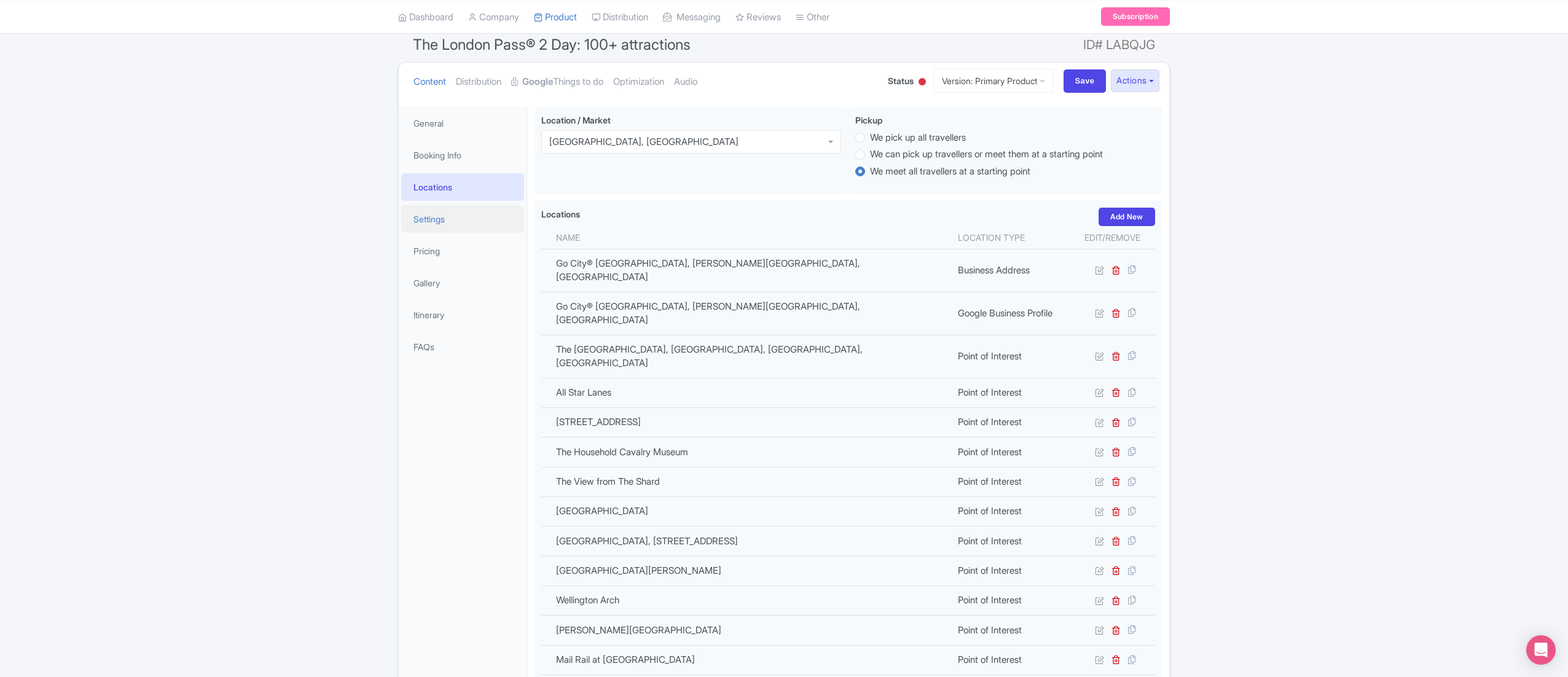
scroll to position [91, 0]
